Goal: Task Accomplishment & Management: Manage account settings

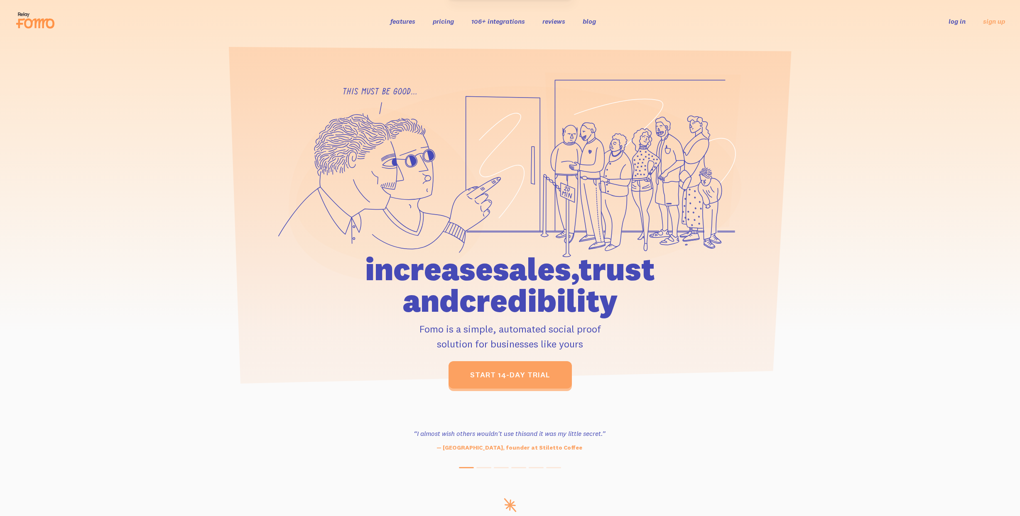
click at [954, 20] on link "log in" at bounding box center [957, 21] width 17 height 8
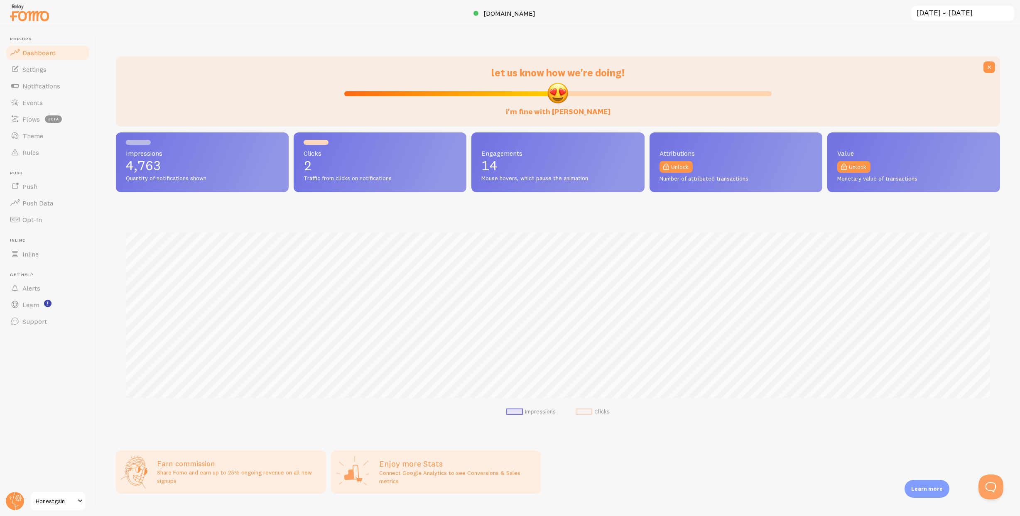
scroll to position [218, 885]
click at [53, 84] on span "Notifications" at bounding box center [41, 86] width 38 height 8
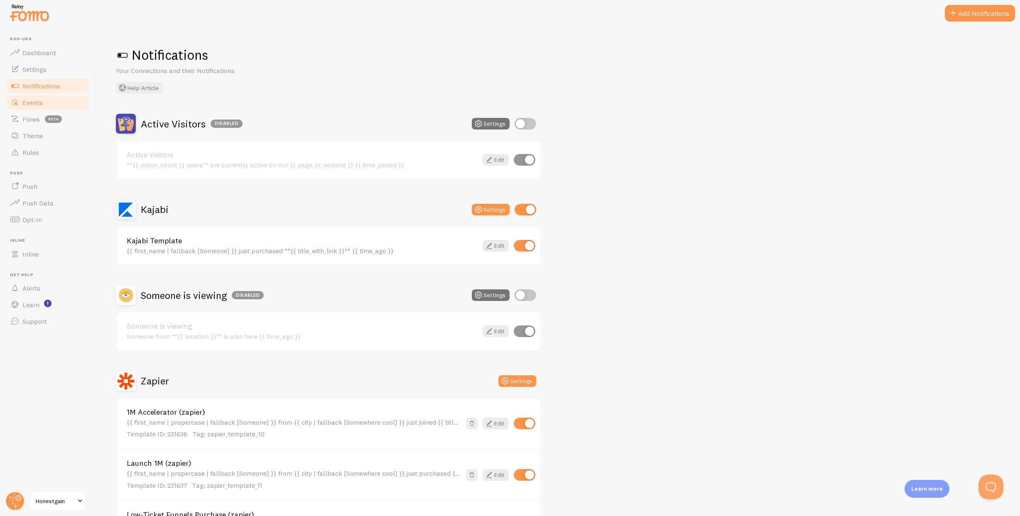
click at [39, 102] on span "Events" at bounding box center [32, 102] width 20 height 8
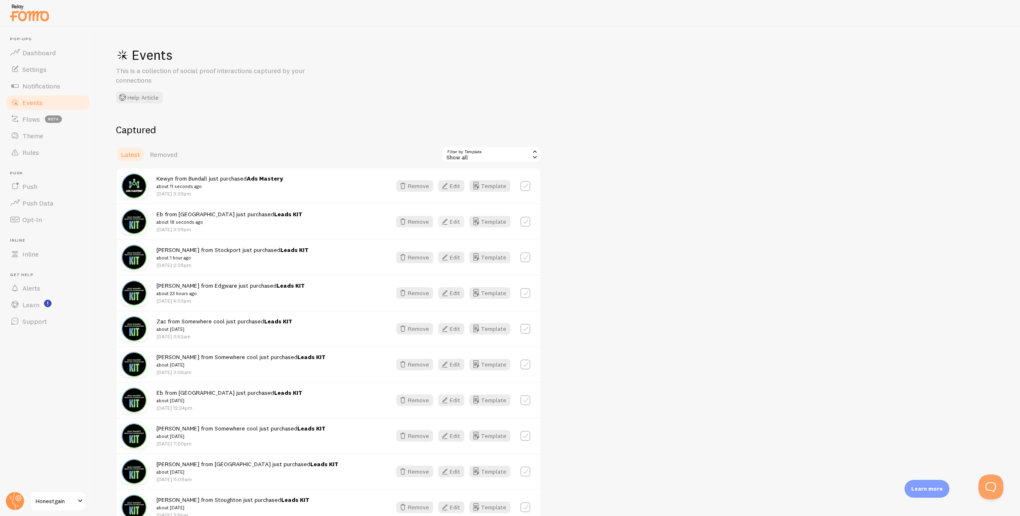
click at [453, 222] on button "Edit" at bounding box center [451, 222] width 26 height 12
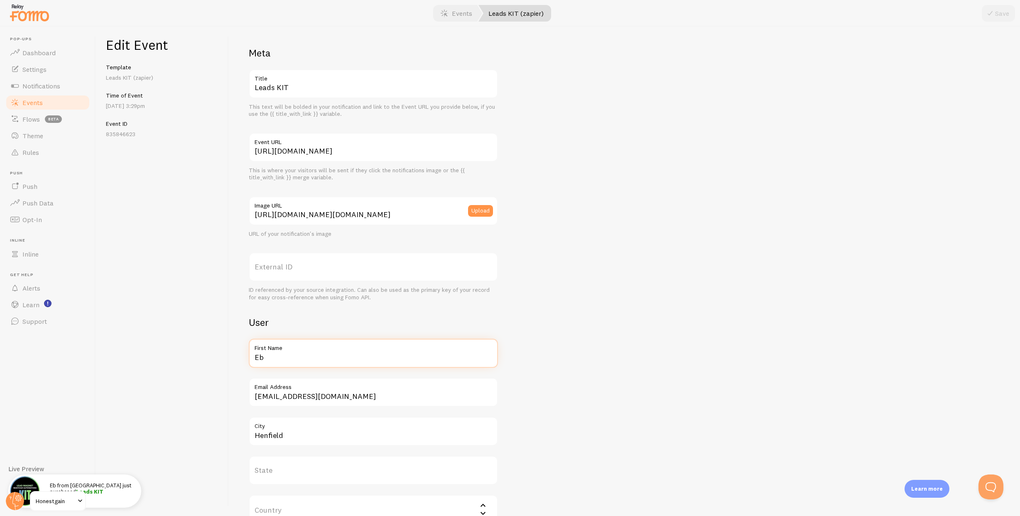
drag, startPoint x: 281, startPoint y: 357, endPoint x: 203, endPoint y: 351, distance: 77.9
click at [214, 351] on div "Edit Event Template Leads KIT (zapier) Time of Event [DATE] 3:29pm Event ID 835…" at bounding box center [558, 272] width 925 height 490
type input "[PERSON_NAME]"
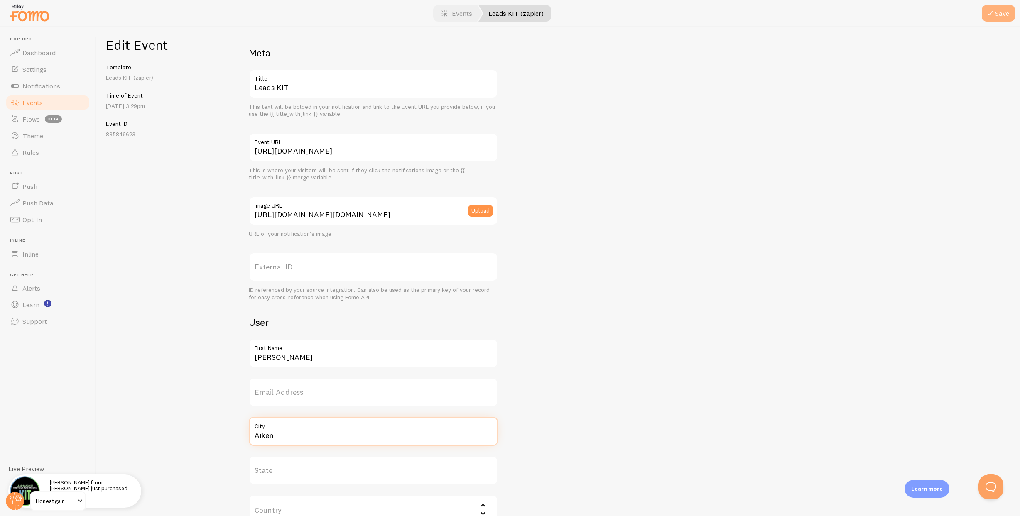
type input "Aiken"
click at [998, 15] on button "Save" at bounding box center [998, 13] width 33 height 17
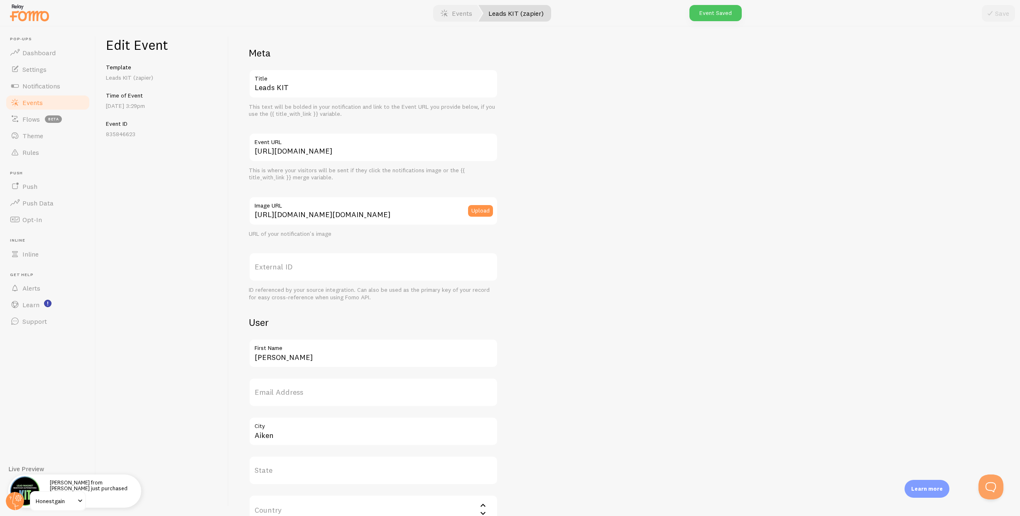
click at [42, 102] on span "Events" at bounding box center [32, 102] width 20 height 8
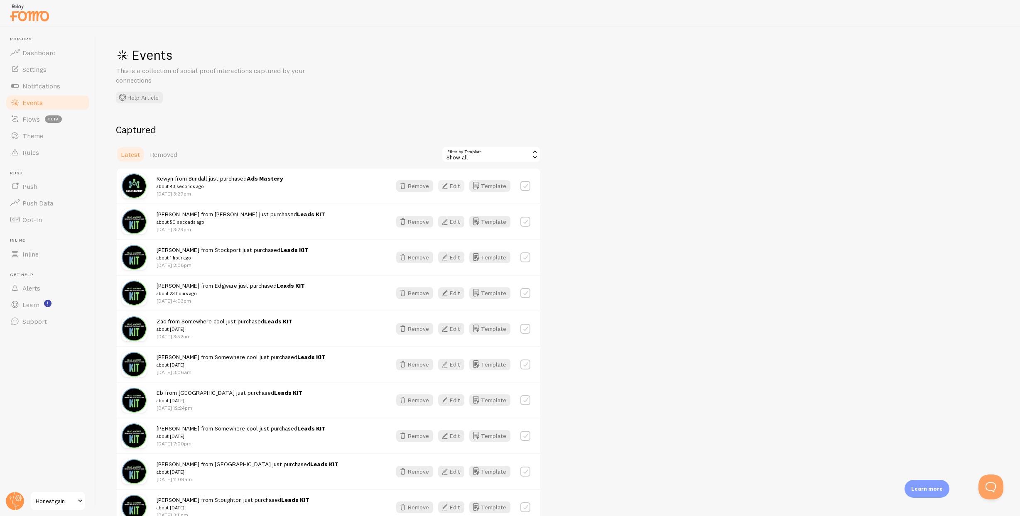
click at [450, 187] on icon "button" at bounding box center [445, 186] width 10 height 10
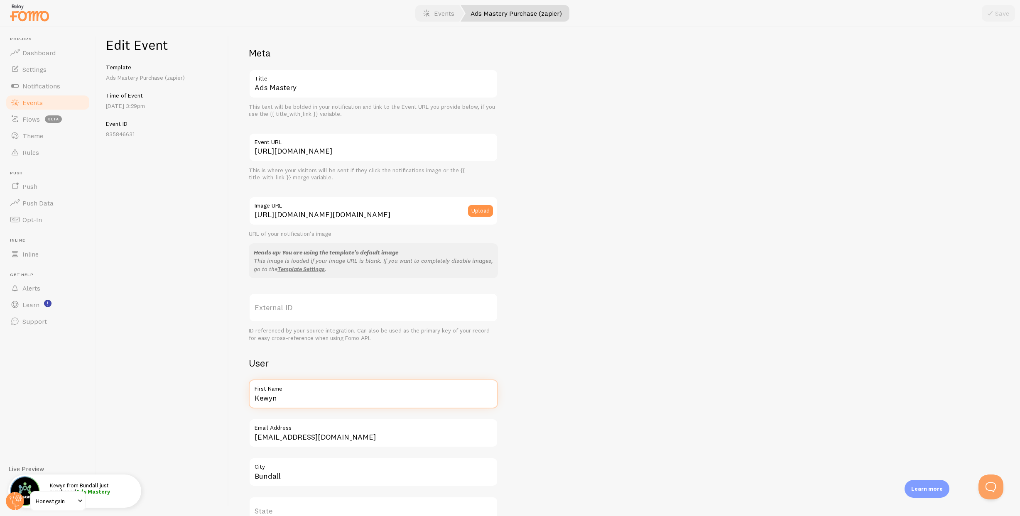
click at [270, 403] on input "Kewyn" at bounding box center [373, 394] width 249 height 29
type input "[PERSON_NAME]"
type input "Aiken"
click at [999, 12] on button "Save" at bounding box center [998, 13] width 33 height 17
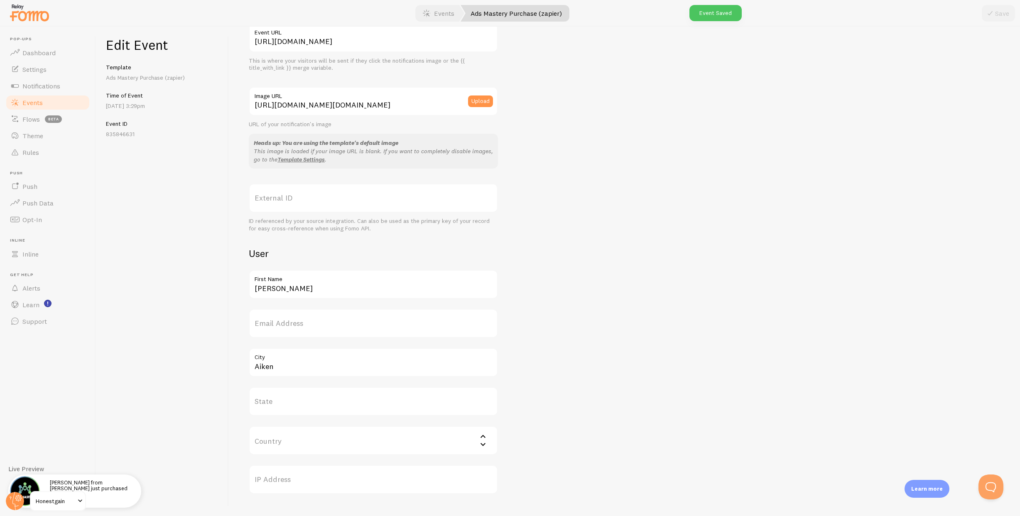
scroll to position [199, 0]
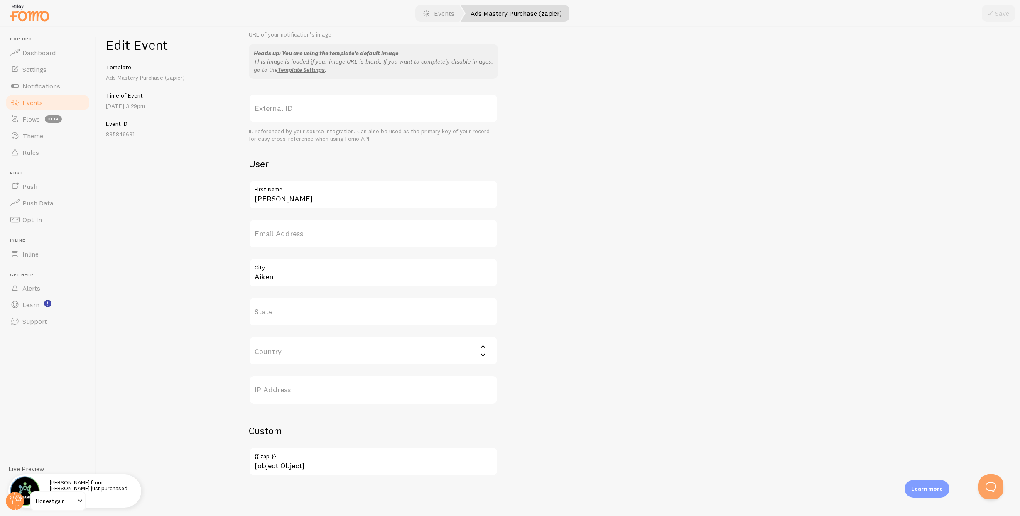
click at [42, 101] on span "Events" at bounding box center [32, 102] width 20 height 8
